Goal: Information Seeking & Learning: Find specific fact

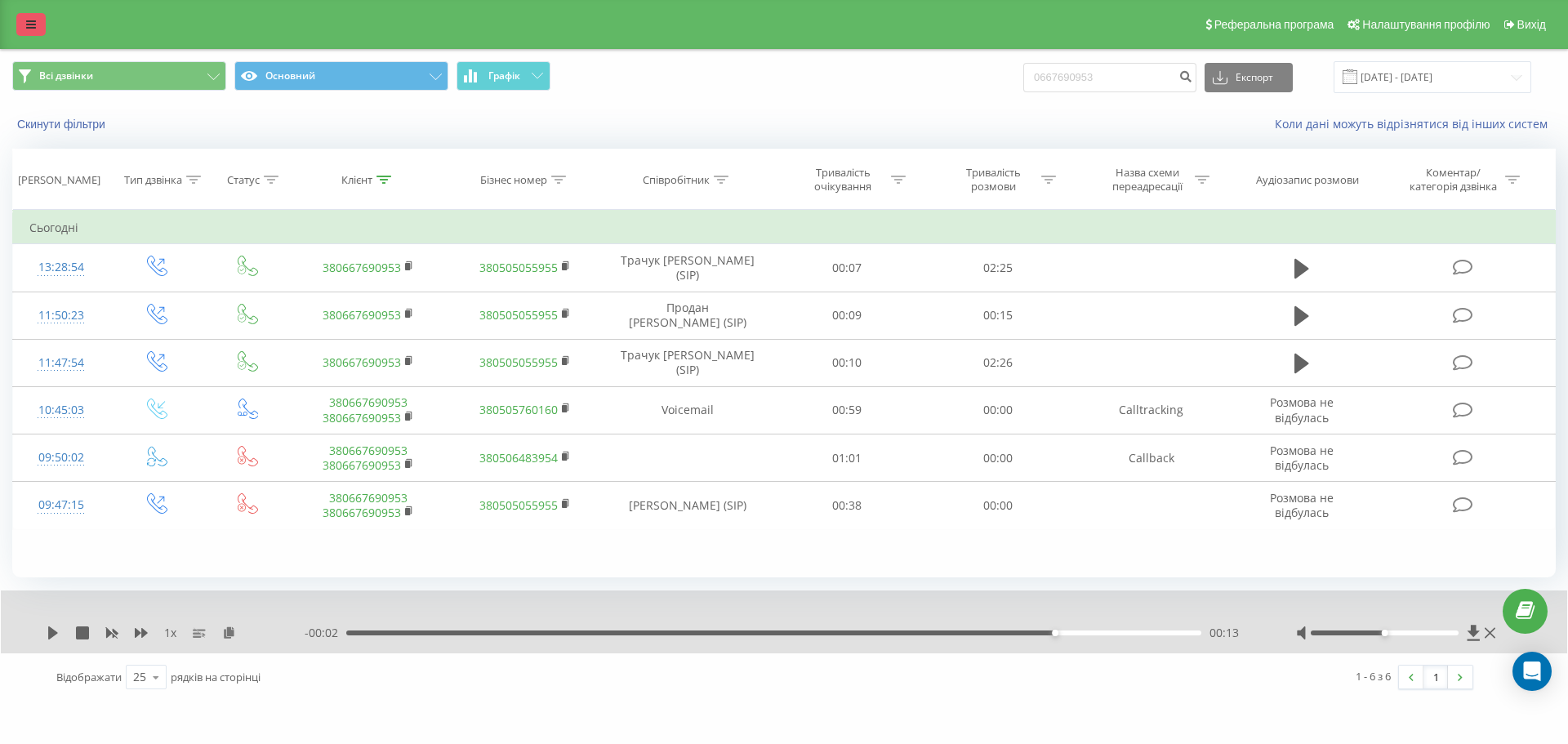
click at [35, 18] on icon at bounding box center [31, 24] width 10 height 12
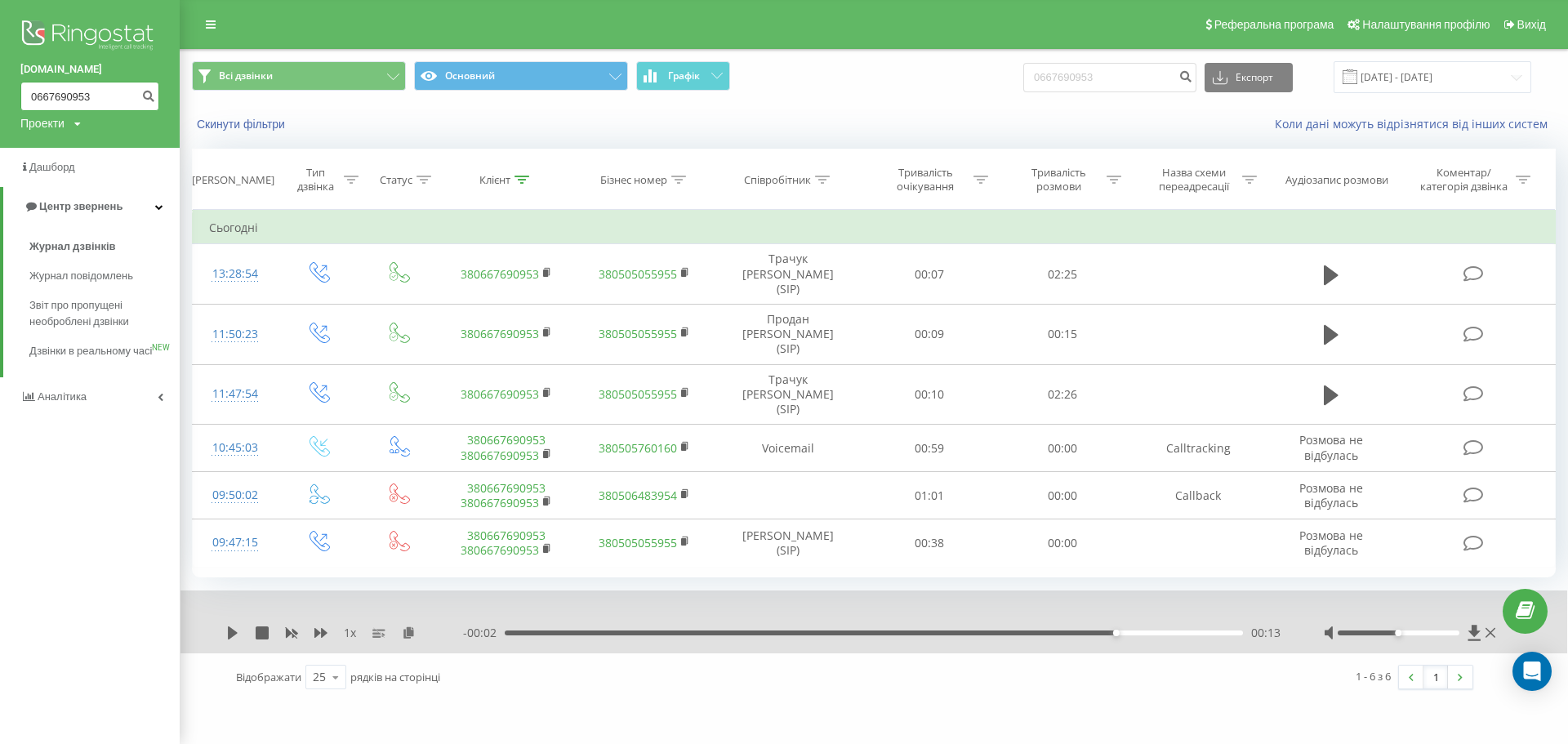
click at [127, 95] on input "0667690953" at bounding box center [89, 96] width 139 height 29
paste input "[PHONE_NUMBER]"
click at [76, 95] on input "0667690953 [PHONE_NUMBER]" at bounding box center [89, 96] width 139 height 29
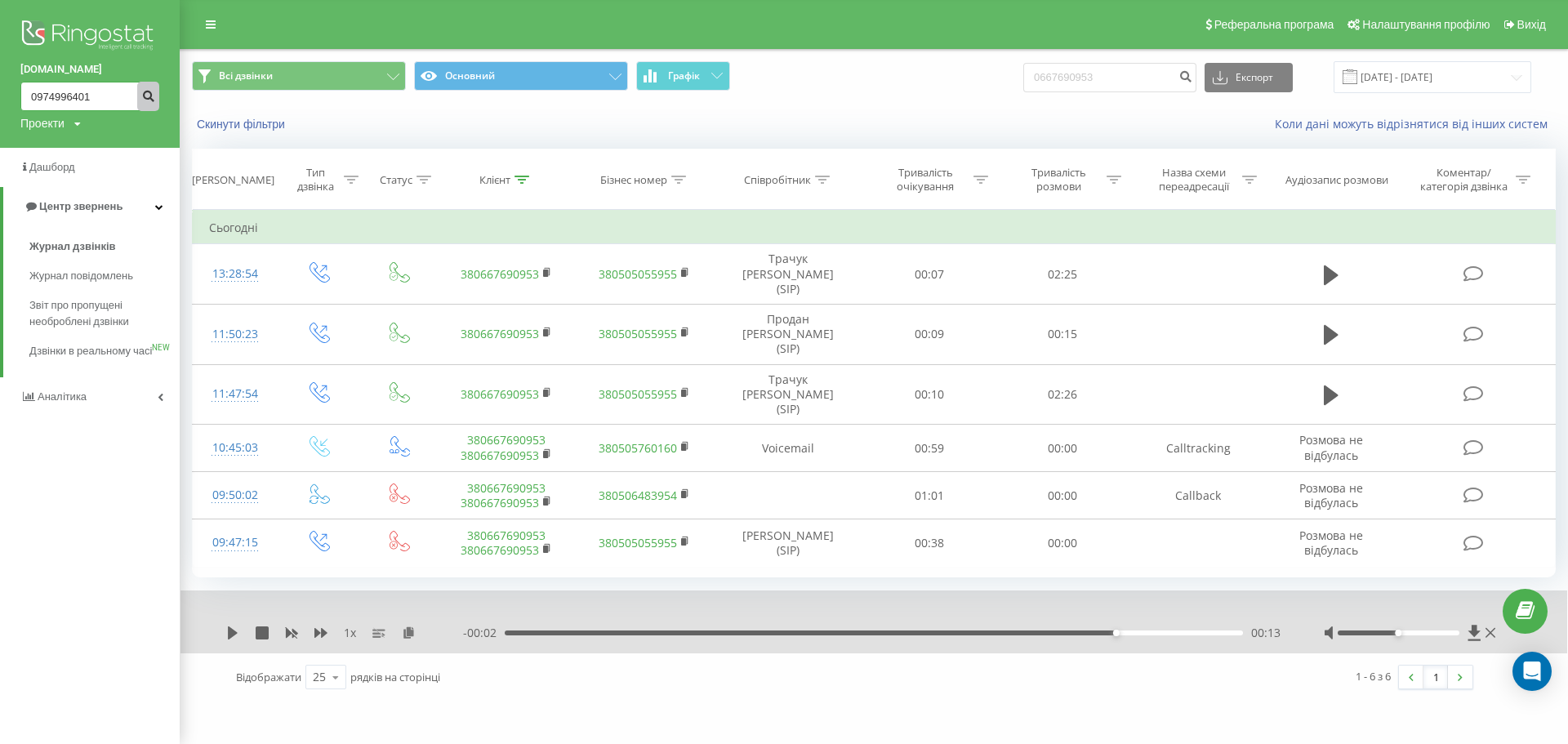
type input "0974996401"
click at [140, 95] on button "submit" at bounding box center [148, 96] width 22 height 29
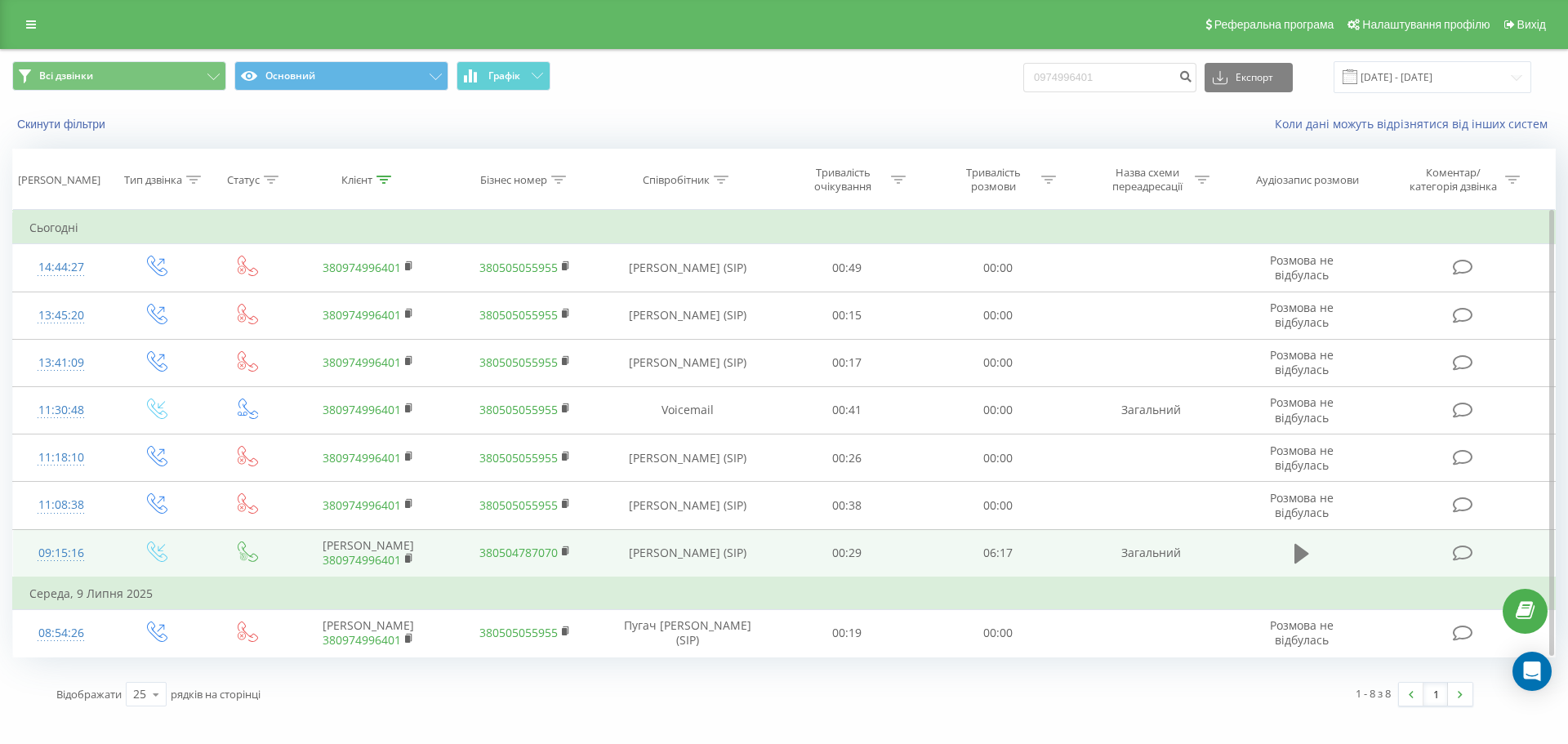
click at [1291, 565] on button at bounding box center [1301, 553] width 24 height 24
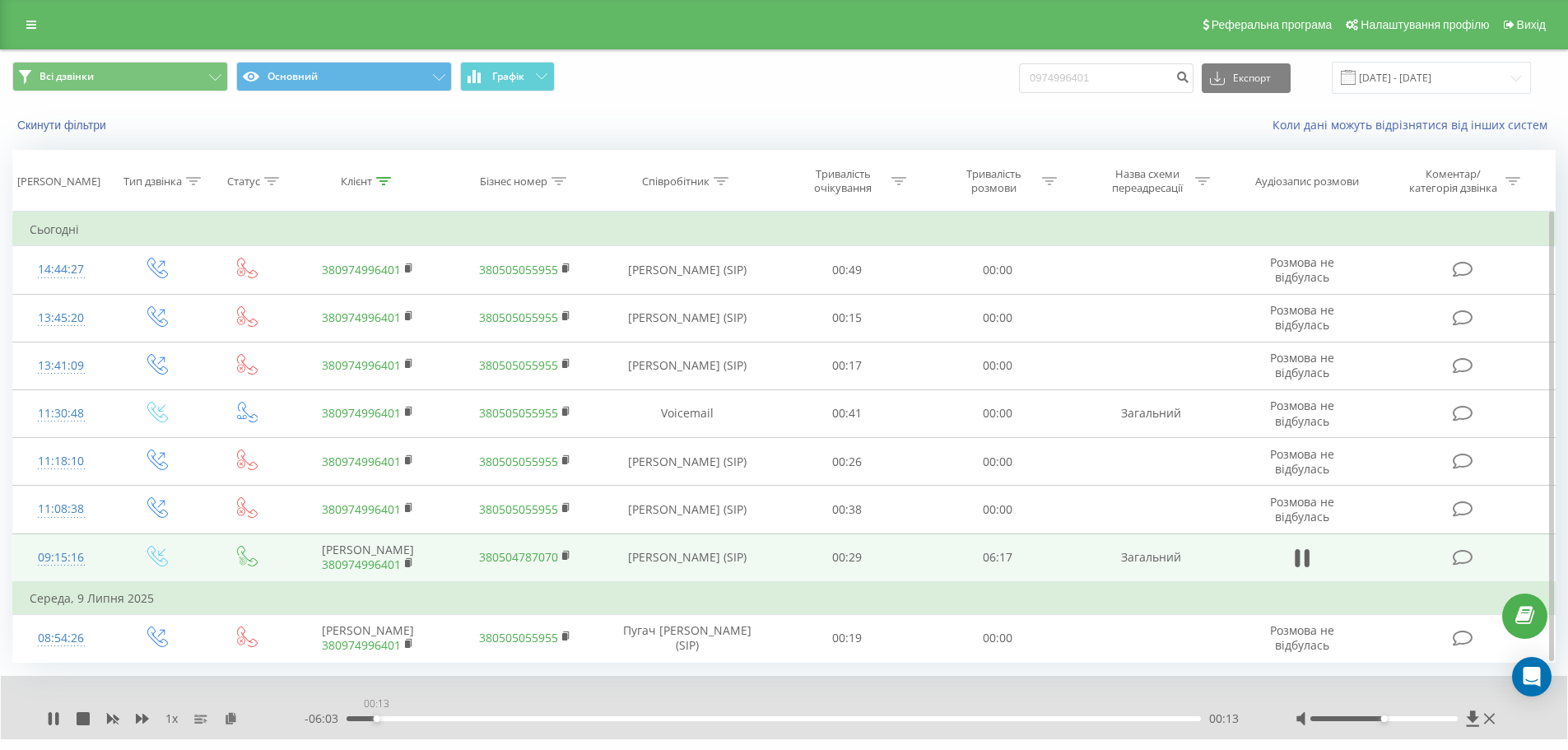
click at [376, 719] on div "00:13" at bounding box center [773, 719] width 854 height 5
click at [422, 720] on div "00:33" at bounding box center [773, 719] width 854 height 5
click at [48, 720] on icon at bounding box center [50, 719] width 3 height 14
click at [466, 717] on div "00:52" at bounding box center [773, 719] width 854 height 5
click at [480, 718] on div "00:52" at bounding box center [773, 719] width 854 height 5
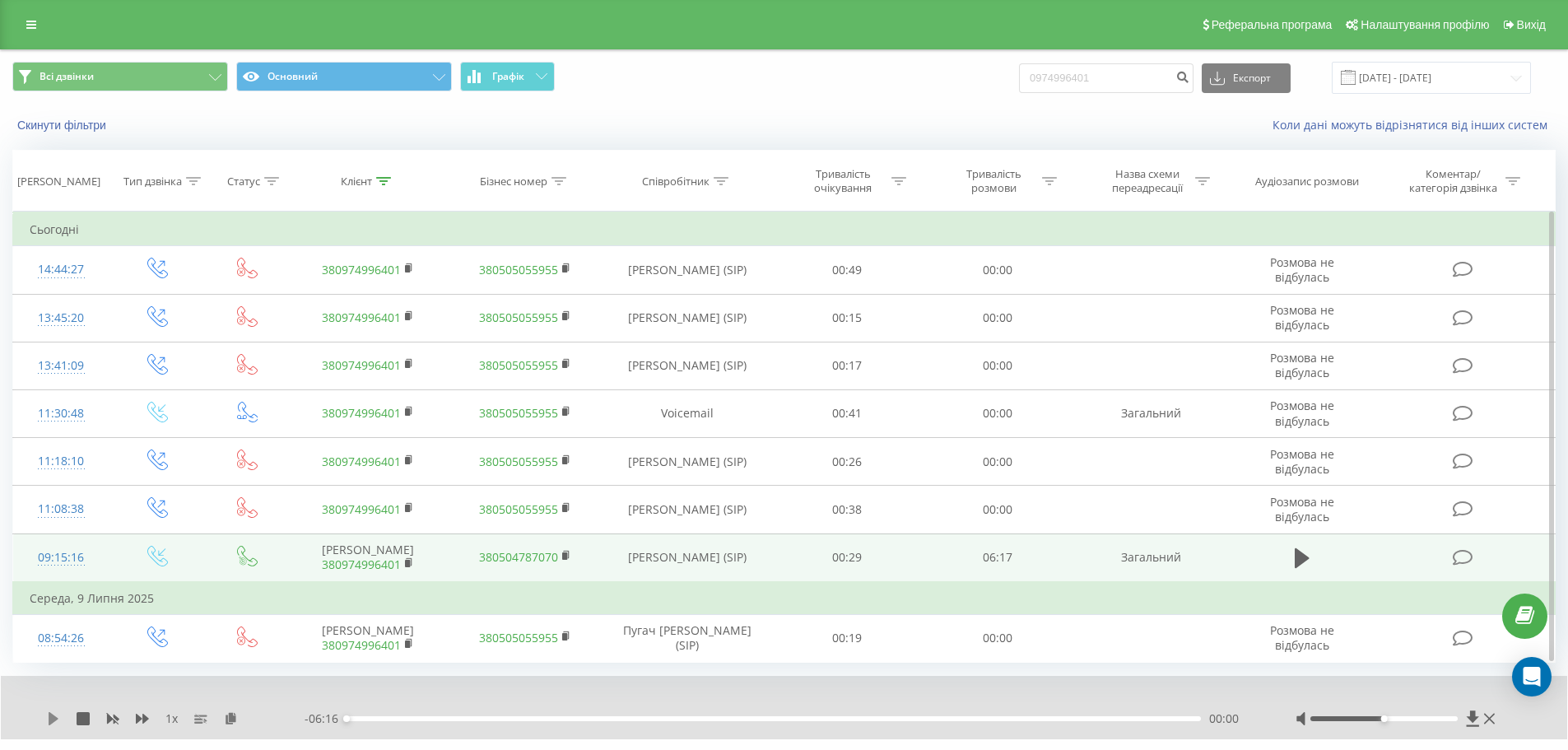
click at [51, 719] on icon at bounding box center [53, 719] width 10 height 14
click at [531, 718] on div "01:01" at bounding box center [773, 719] width 854 height 5
click at [608, 726] on div "- 04:54 01:22 01:22" at bounding box center [780, 718] width 950 height 16
click at [613, 717] on div "01:23" at bounding box center [773, 719] width 854 height 5
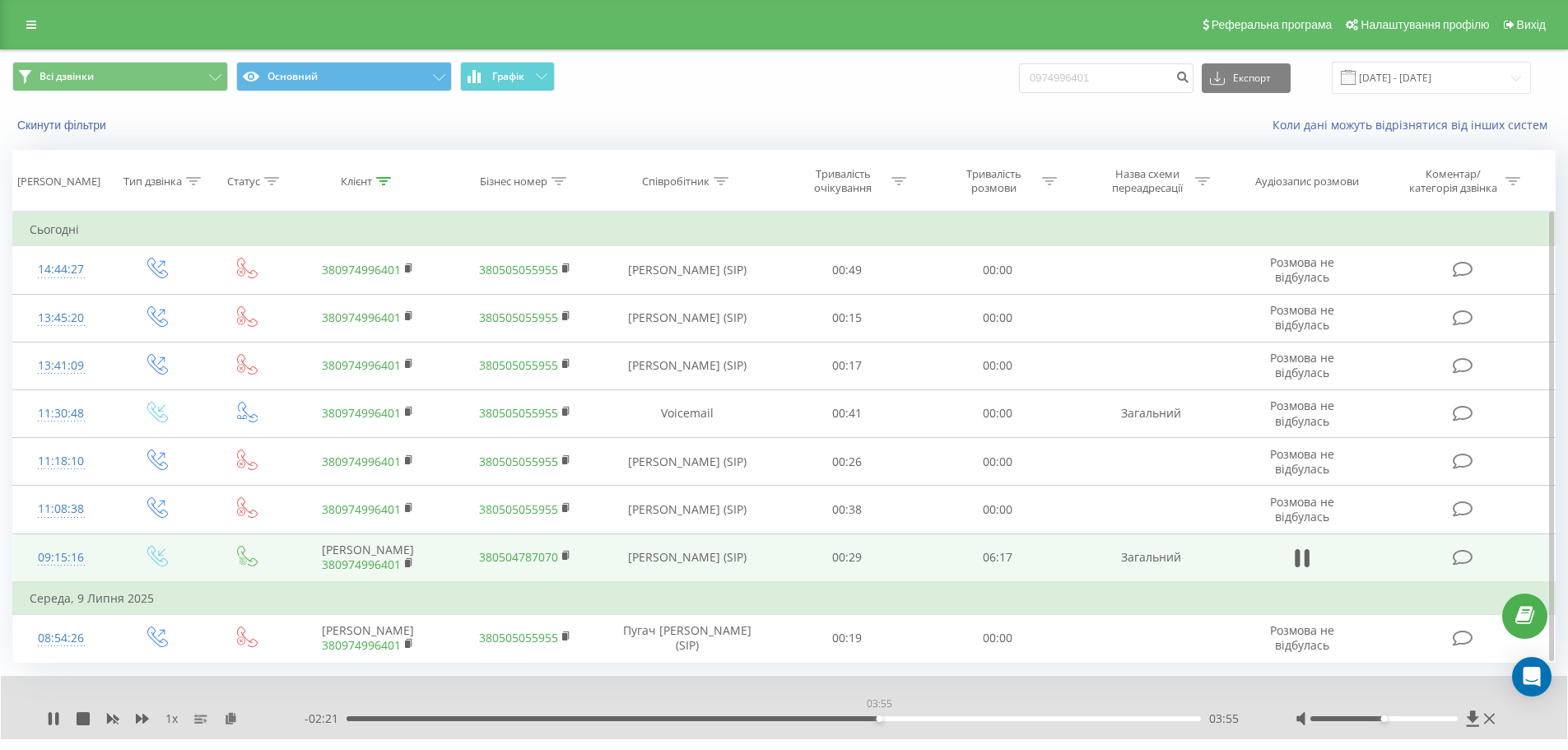
click at [879, 719] on div "03:55" at bounding box center [773, 719] width 854 height 5
click at [968, 720] on div "04:34" at bounding box center [773, 719] width 854 height 5
click at [980, 717] on div "04:35" at bounding box center [773, 719] width 854 height 5
click at [1006, 717] on div "04:40" at bounding box center [773, 719] width 854 height 5
click at [1026, 718] on div "04:52" at bounding box center [773, 719] width 854 height 5
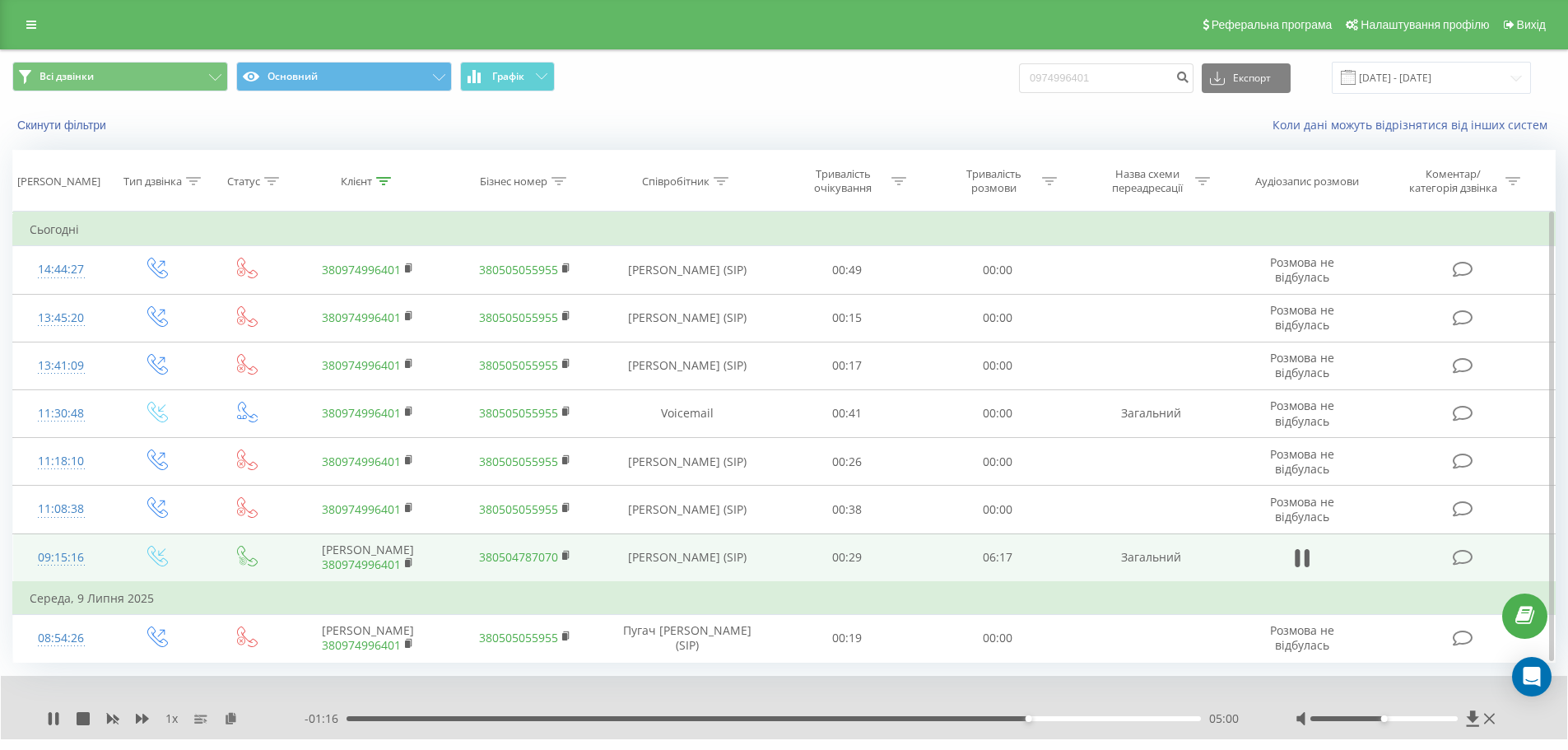
click at [1041, 718] on div "05:00" at bounding box center [773, 719] width 854 height 5
click at [1052, 718] on div "05:11" at bounding box center [773, 719] width 854 height 5
click at [1068, 719] on div "05:13" at bounding box center [773, 719] width 854 height 5
click at [1083, 719] on div "05:20" at bounding box center [773, 719] width 854 height 5
click at [54, 717] on icon at bounding box center [53, 719] width 14 height 14
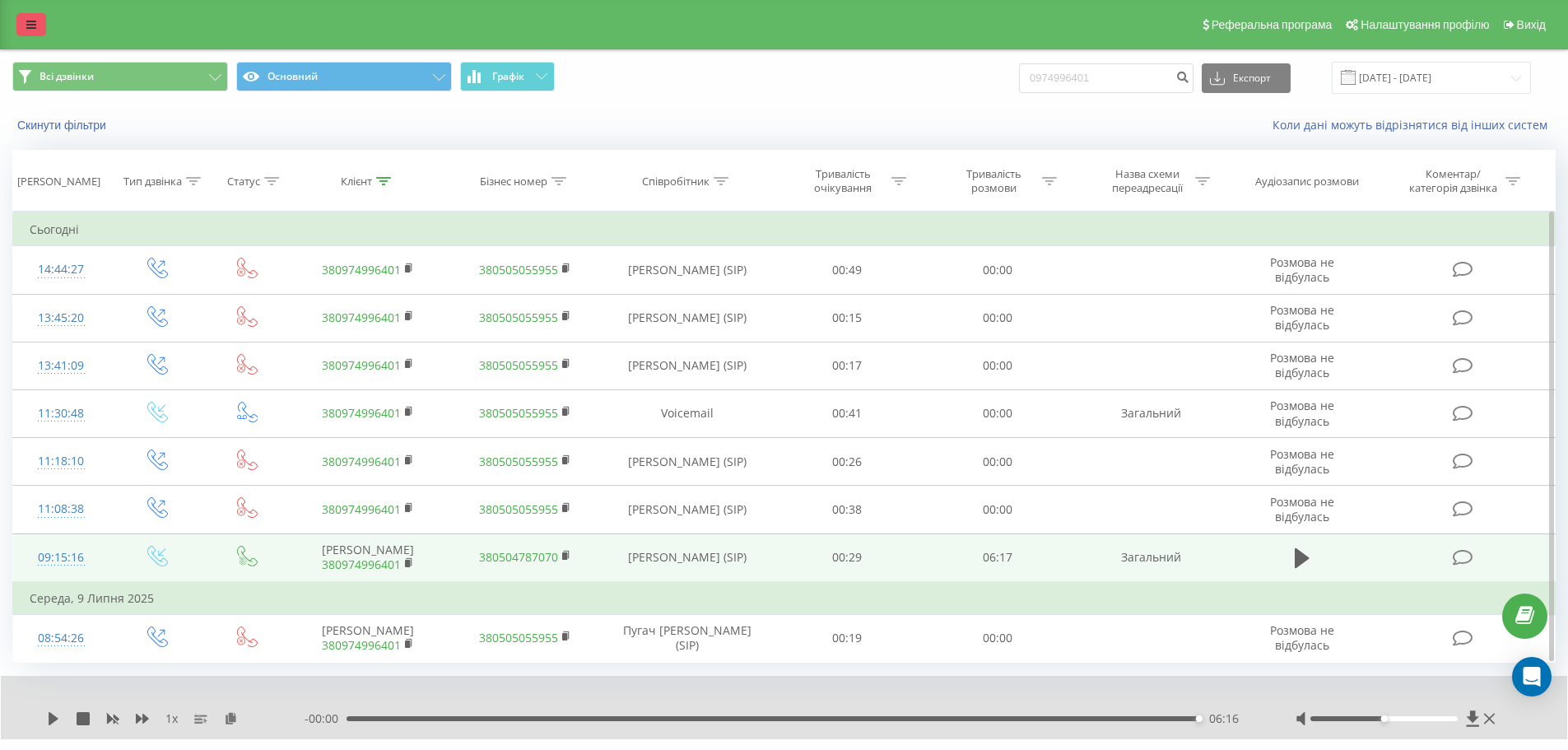
click at [25, 29] on link at bounding box center [30, 25] width 30 height 23
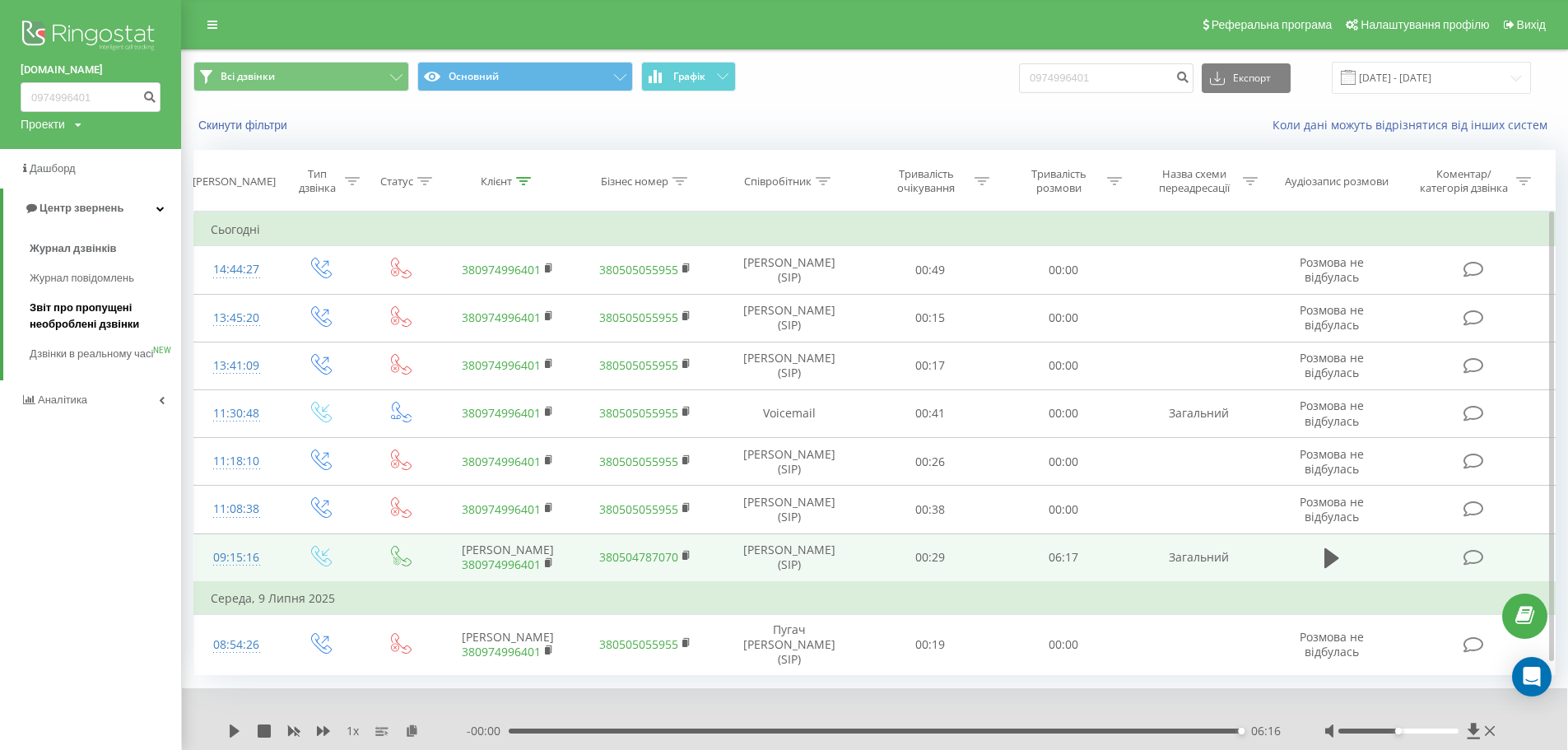
click at [73, 311] on span "Звіт про пропущені необроблені дзвінки" at bounding box center [101, 316] width 143 height 33
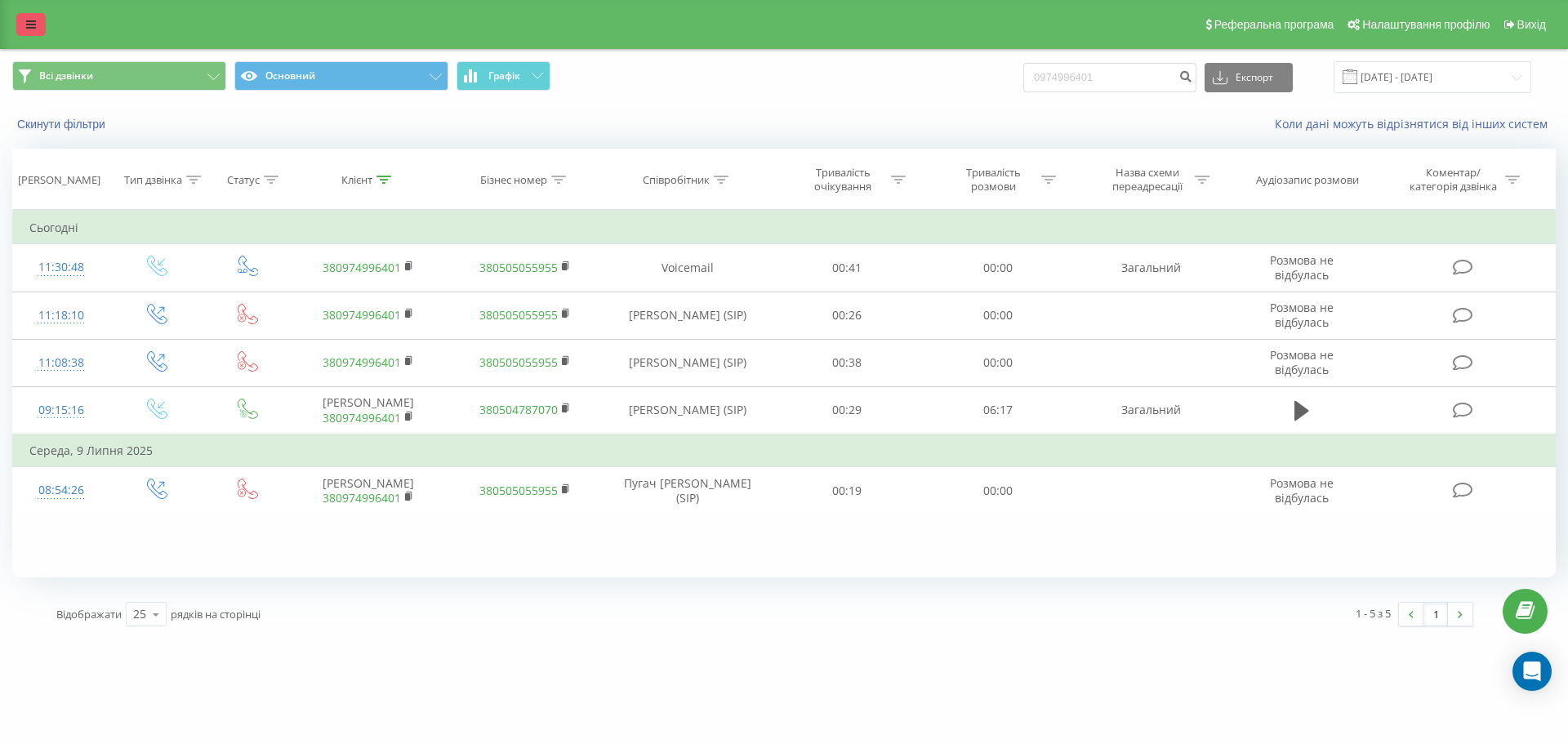
click at [28, 30] on link at bounding box center [30, 24] width 29 height 23
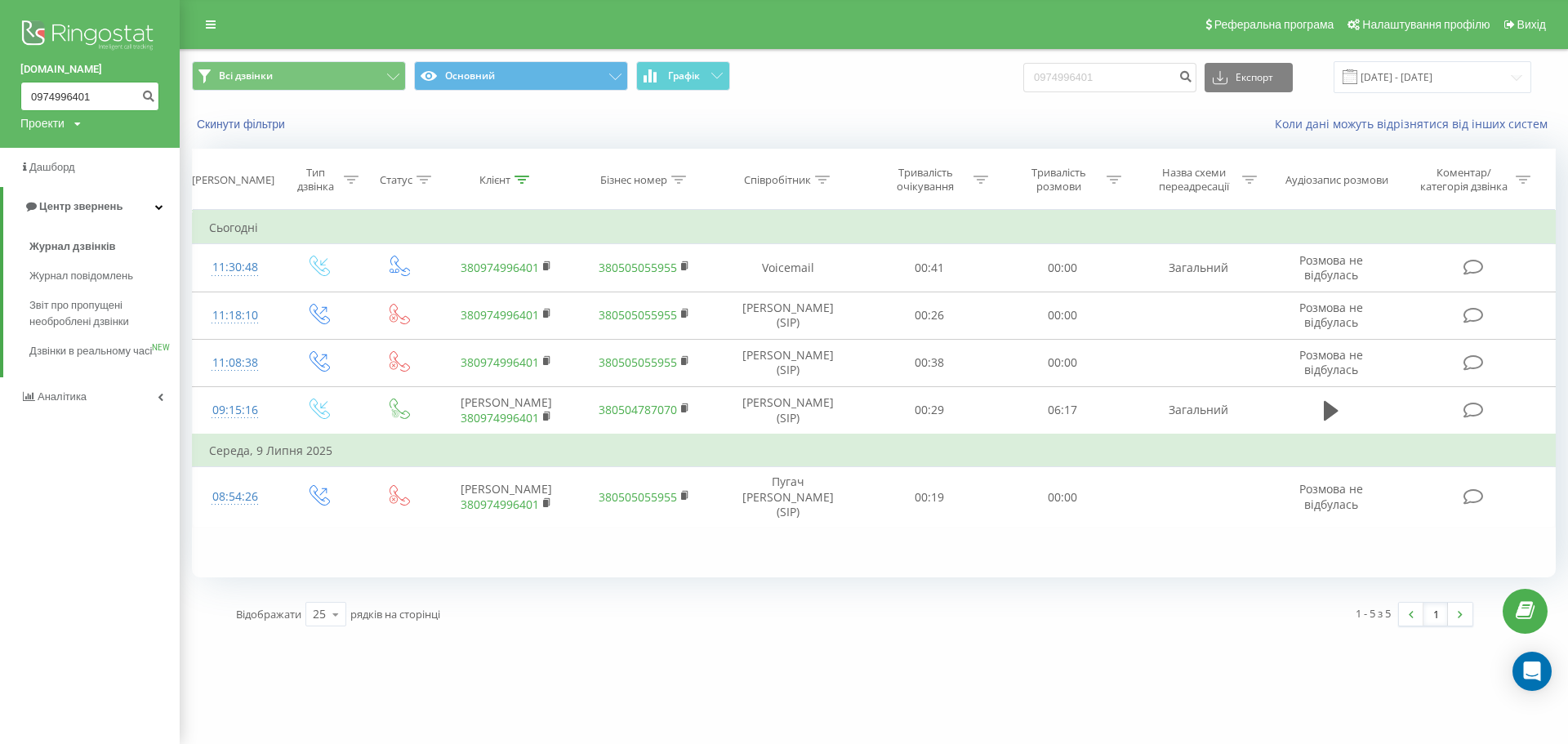
click at [121, 95] on input "0974996401" at bounding box center [89, 96] width 139 height 29
type input "0"
paste input "0966735124"
type input "0966735124"
click at [151, 99] on icon "submit" at bounding box center [148, 94] width 14 height 10
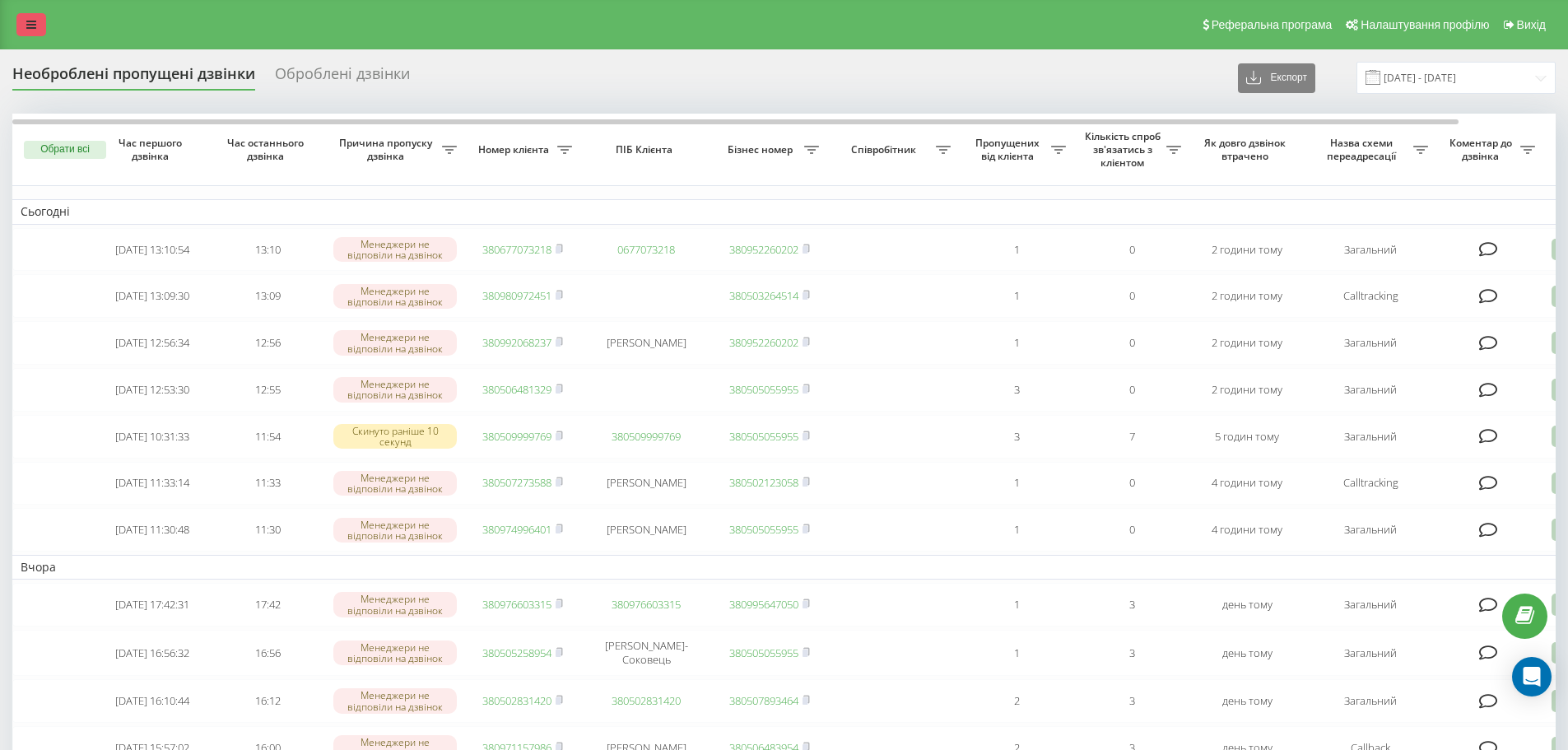
click at [29, 30] on icon at bounding box center [31, 25] width 10 height 12
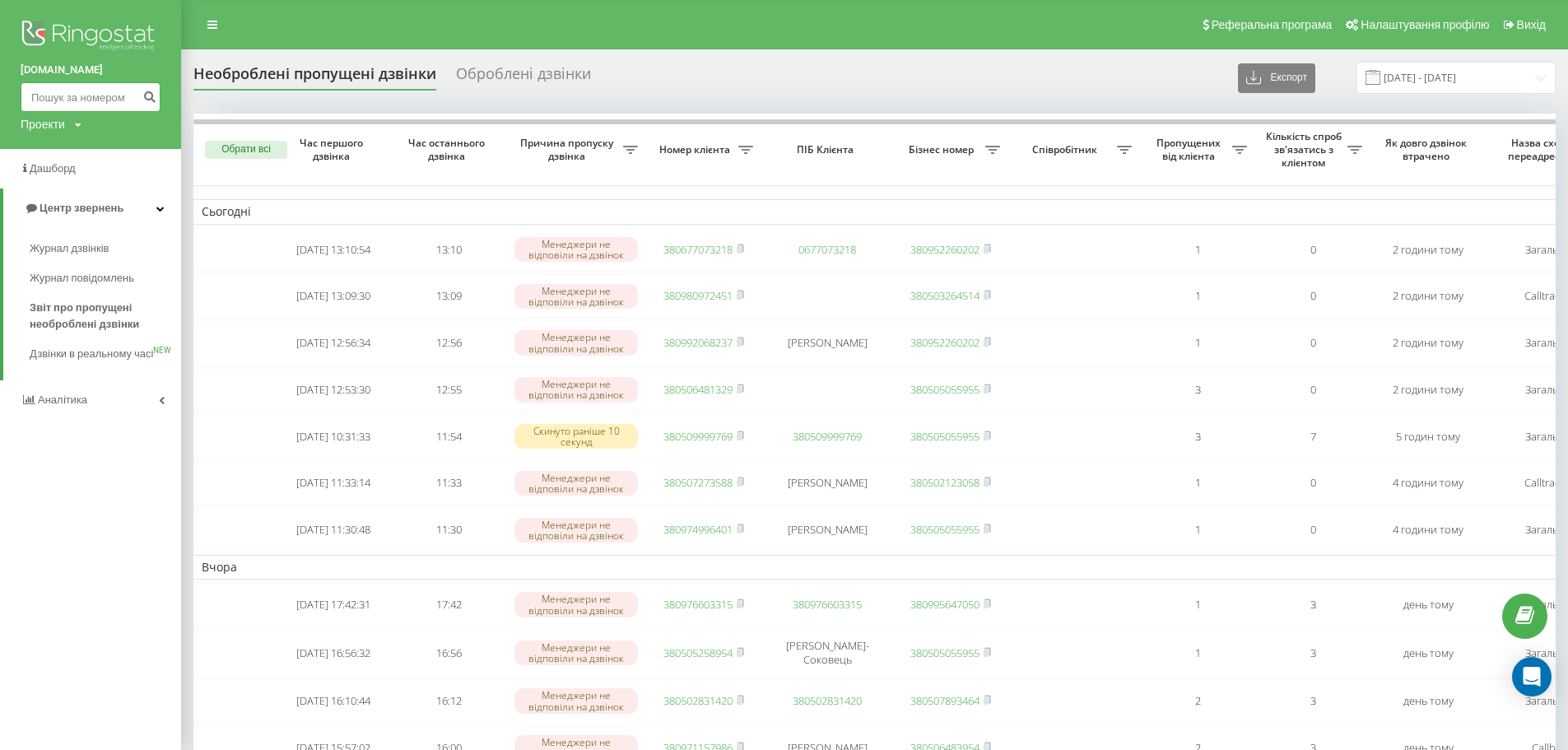
click at [69, 91] on input at bounding box center [90, 97] width 140 height 30
paste input "0989385148"
type input "0989385148"
click at [147, 97] on icon "submit" at bounding box center [149, 95] width 14 height 10
